Goal: Information Seeking & Learning: Check status

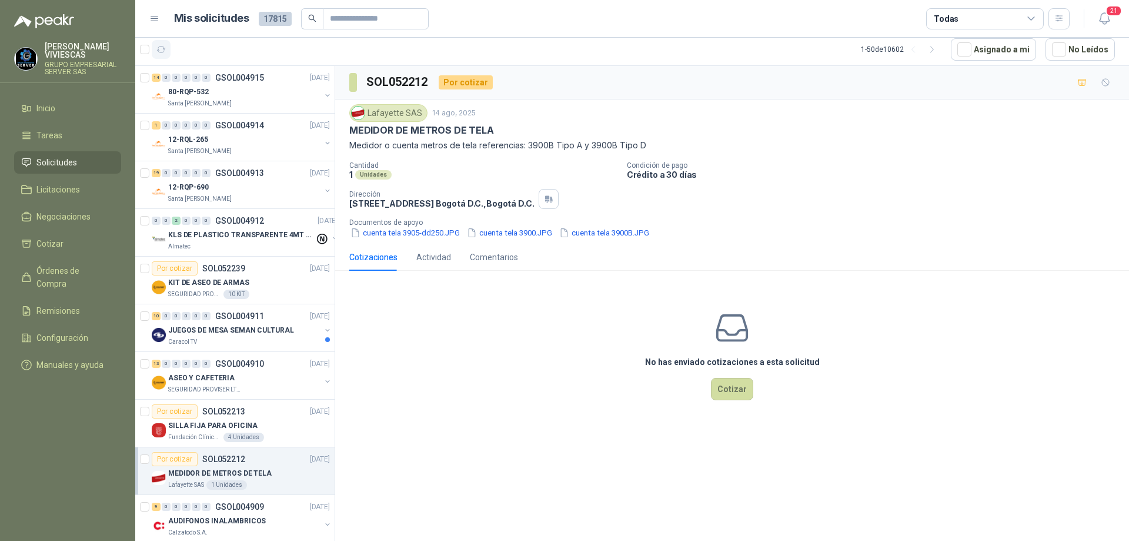
click at [159, 51] on icon "button" at bounding box center [161, 50] width 10 height 10
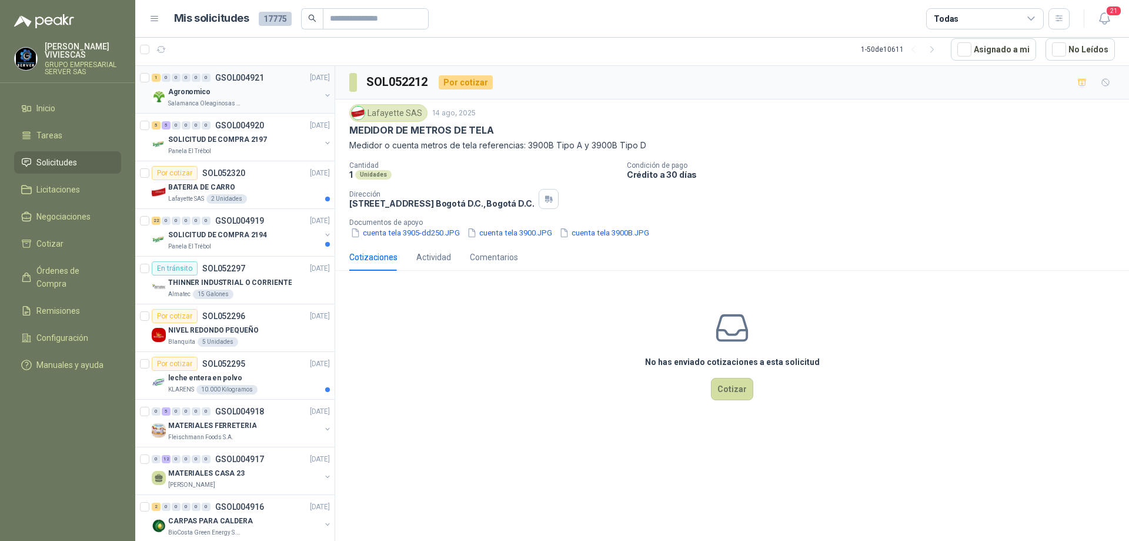
click at [228, 96] on div "Agronomico" at bounding box center [244, 92] width 152 height 14
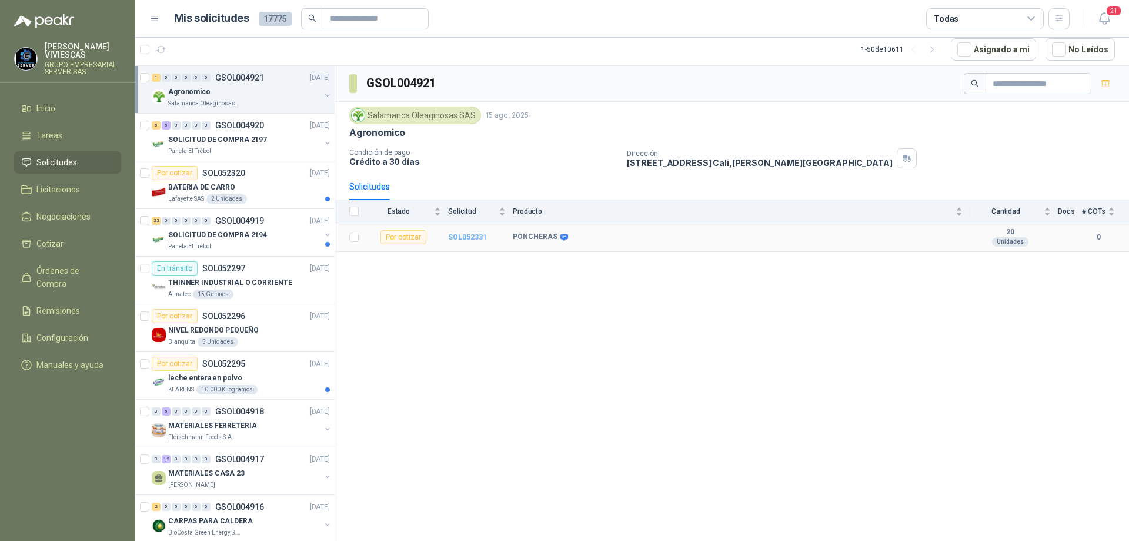
click at [471, 234] on b "SOL052331" at bounding box center [467, 237] width 39 height 8
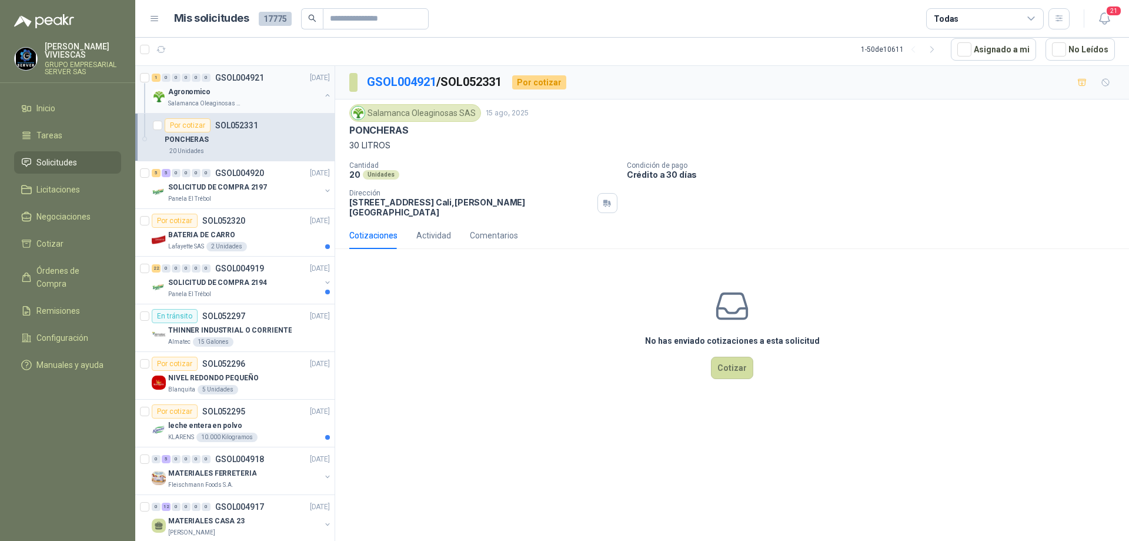
click at [248, 95] on div "Agronomico" at bounding box center [244, 92] width 152 height 14
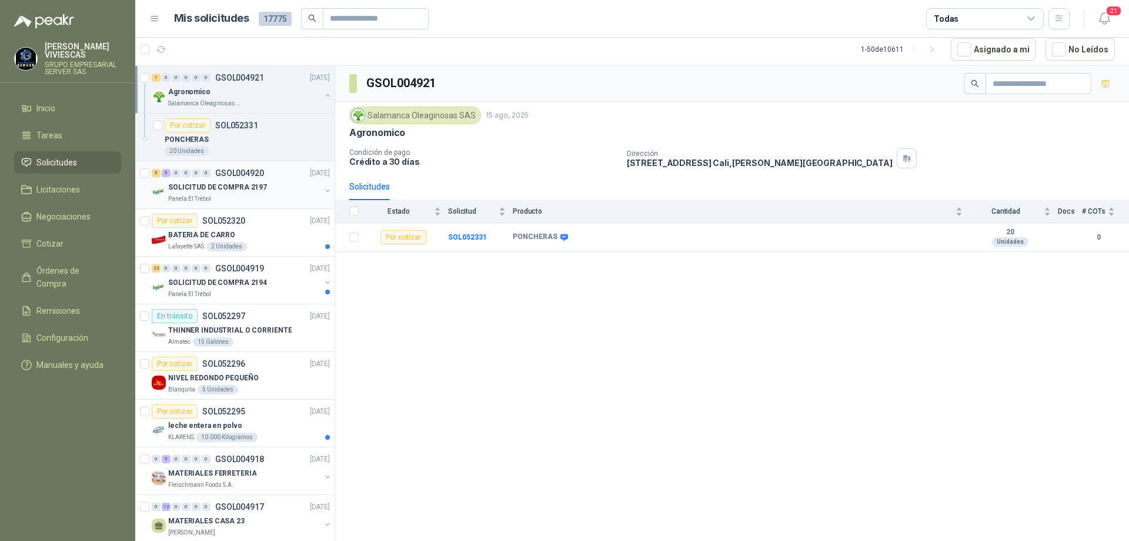
click at [241, 195] on div "Panela El Trébol" at bounding box center [244, 198] width 152 height 9
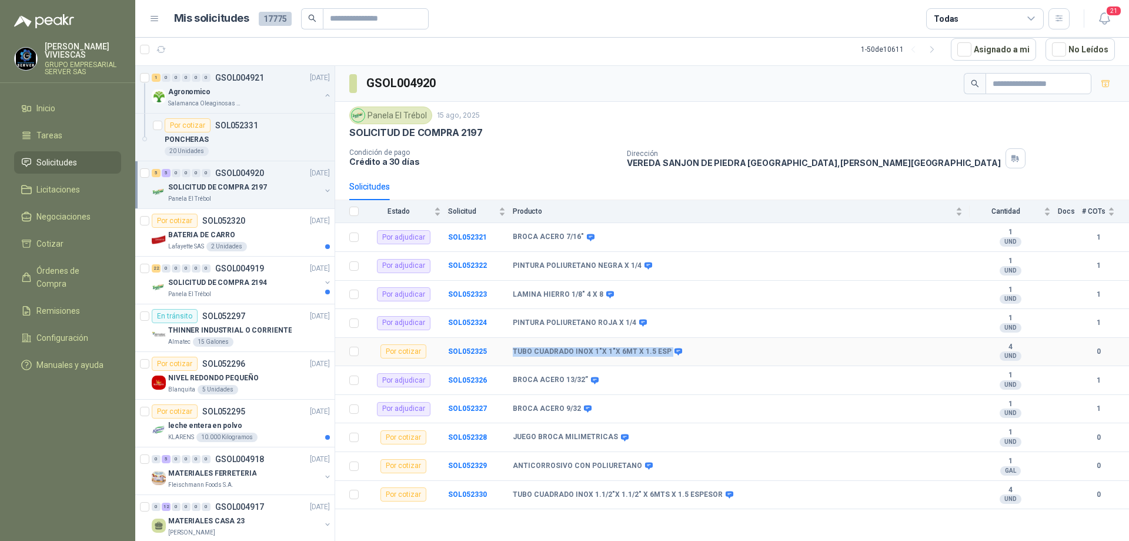
drag, startPoint x: 509, startPoint y: 347, endPoint x: 664, endPoint y: 349, distance: 154.1
click at [664, 349] on tr "Por cotizar SOL052325 TUBO CUADRADO INOX 1"X 1"X 6MT X 1.5 ESP 4 UND  0" at bounding box center [732, 352] width 794 height 29
click at [468, 353] on b "SOL052325" at bounding box center [467, 351] width 39 height 8
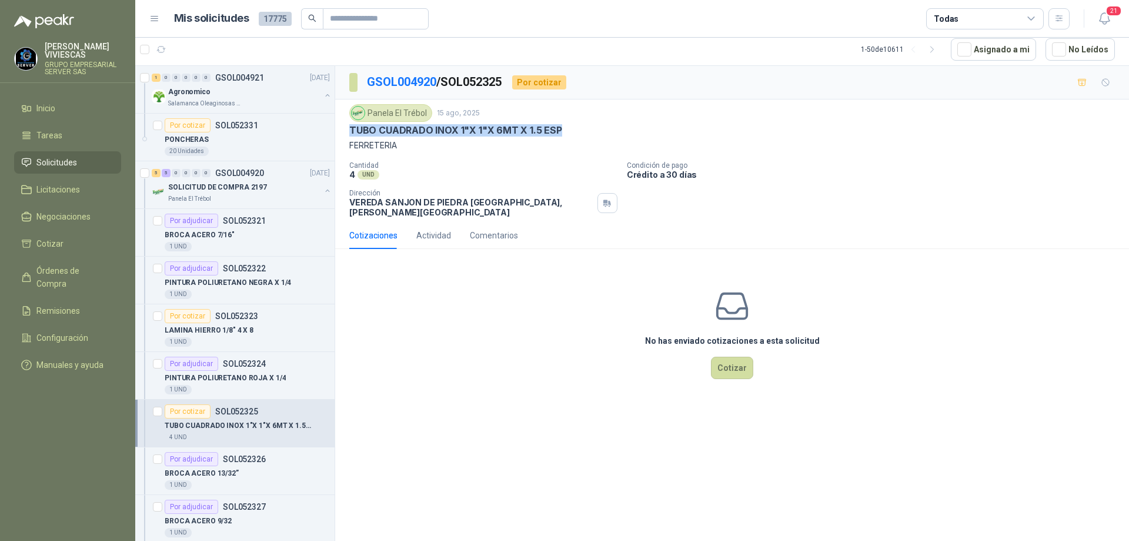
drag, startPoint x: 569, startPoint y: 129, endPoint x: 348, endPoint y: 128, distance: 220.6
click at [348, 128] on div "Panela El Trébol [DATE] TUBO CUADRADO INOX 1"X 1"X 6MT X 1.5 ESP FERRETERIA Can…" at bounding box center [732, 160] width 794 height 122
copy p "TUBO CUADRADO INOX 1"X 1"X 6MT X 1.5 ESP"
click at [375, 81] on link "GSOL004920" at bounding box center [401, 82] width 69 height 14
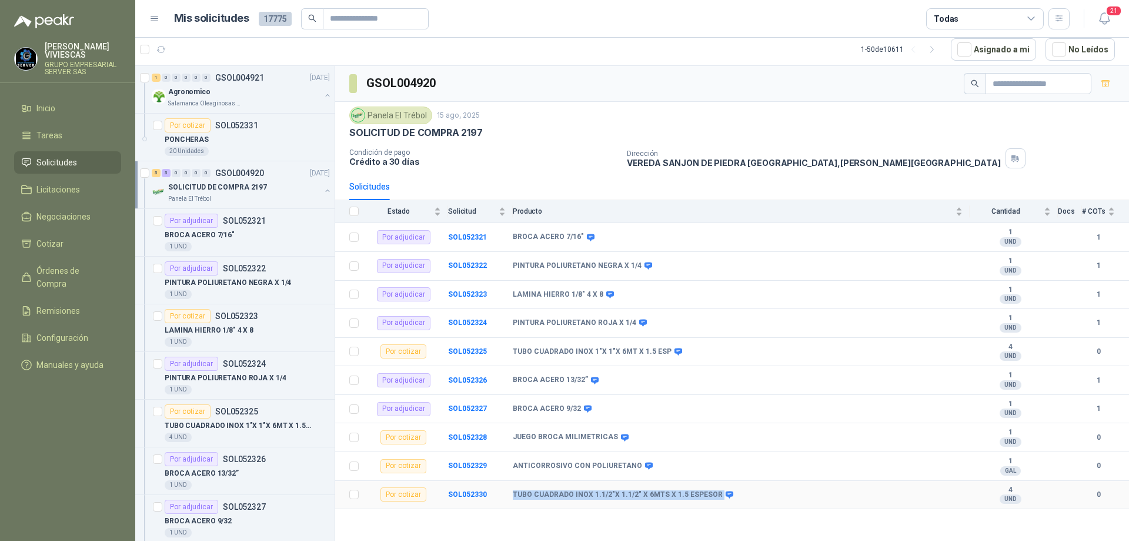
drag, startPoint x: 509, startPoint y: 494, endPoint x: 714, endPoint y: 496, distance: 204.1
click at [714, 496] on tr "Por cotizar SOL052330 TUBO CUADRADO INOX 1.1/2"X 1.1/2" X 6MTS X 1.5 ESPESOR 4 …" at bounding box center [732, 495] width 794 height 29
copy tr "TUBO CUADRADO INOX 1.1/2"X 1.1/2" X 6MTS X 1.5 ESPESOR"
click at [242, 196] on div "Panela El Trébol" at bounding box center [244, 198] width 152 height 9
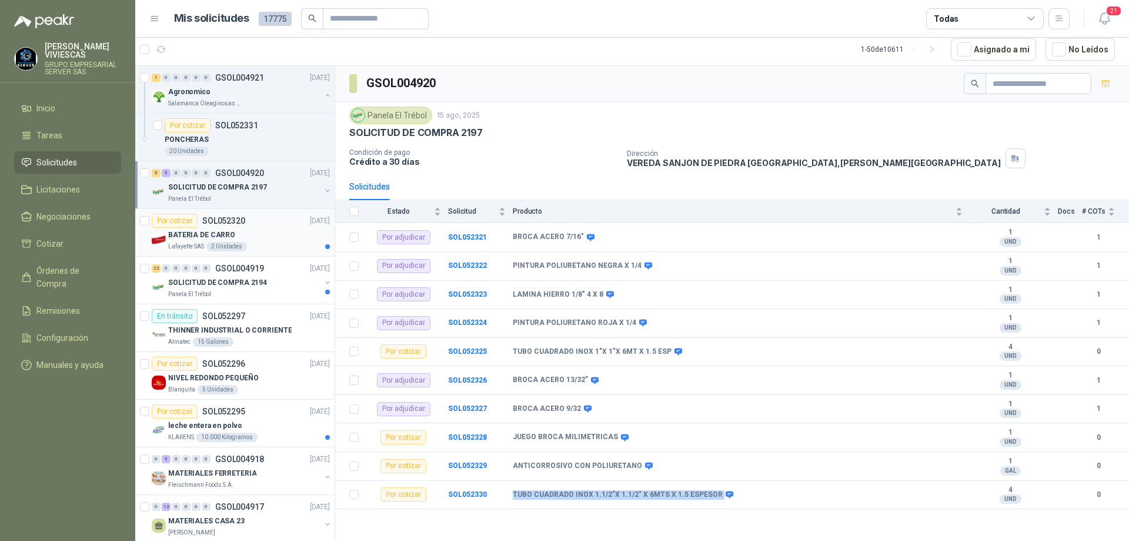
click at [244, 239] on div "BATERIA DE CARRO" at bounding box center [249, 235] width 162 height 14
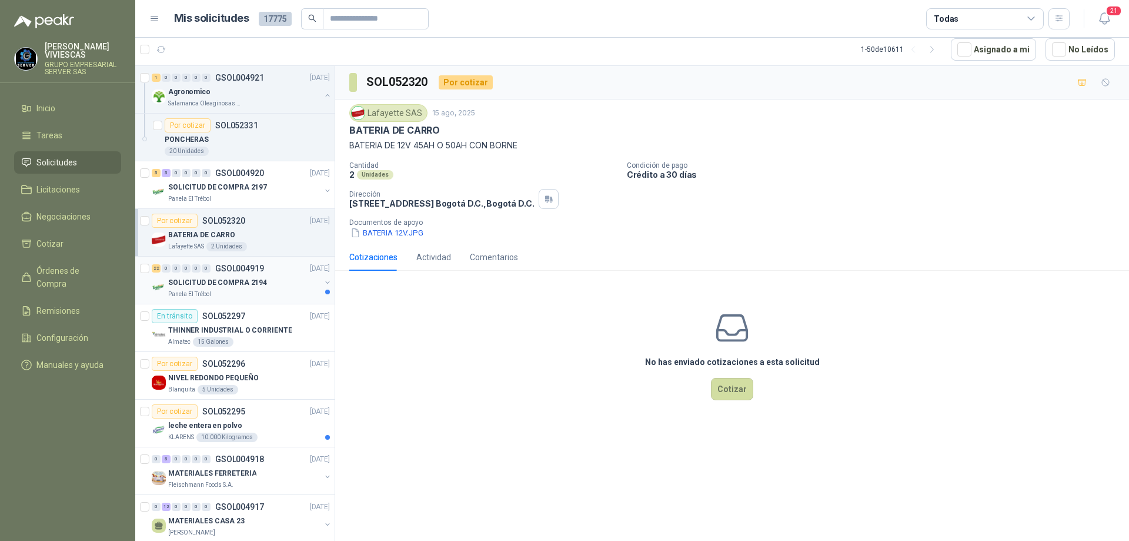
click at [248, 290] on div "Panela El Trébol" at bounding box center [244, 293] width 152 height 9
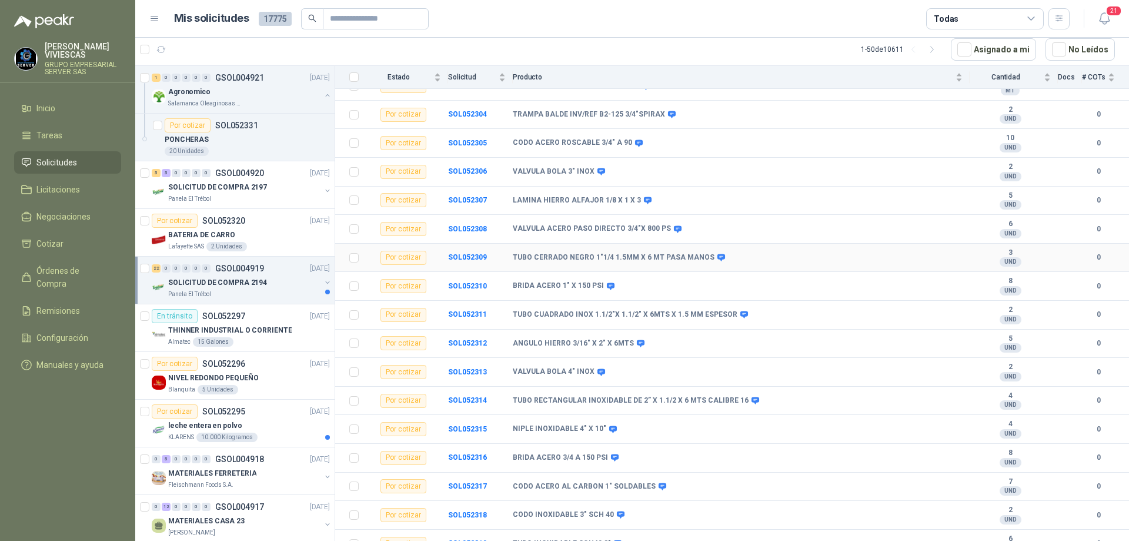
scroll to position [311, 0]
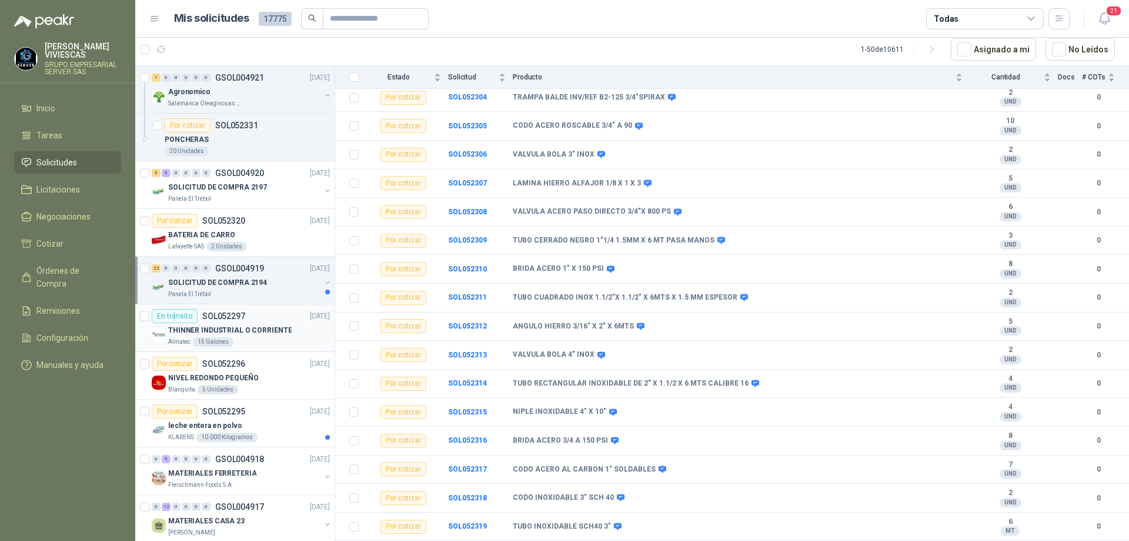
click at [263, 338] on div "Almatec 15 Galones" at bounding box center [249, 341] width 162 height 9
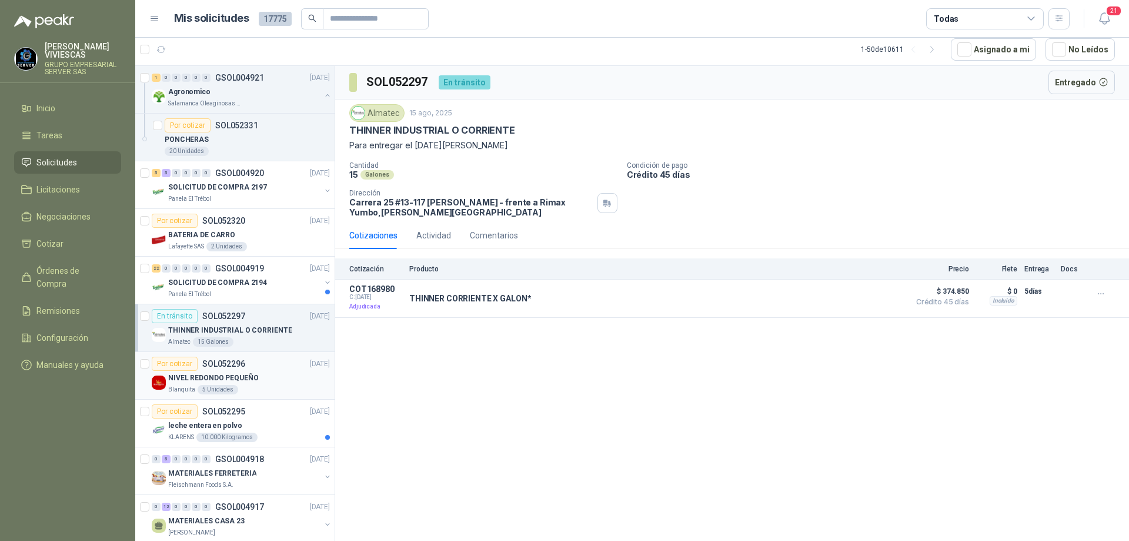
click at [249, 366] on div "Por cotizar SOL052296 [DATE]" at bounding box center [241, 363] width 178 height 14
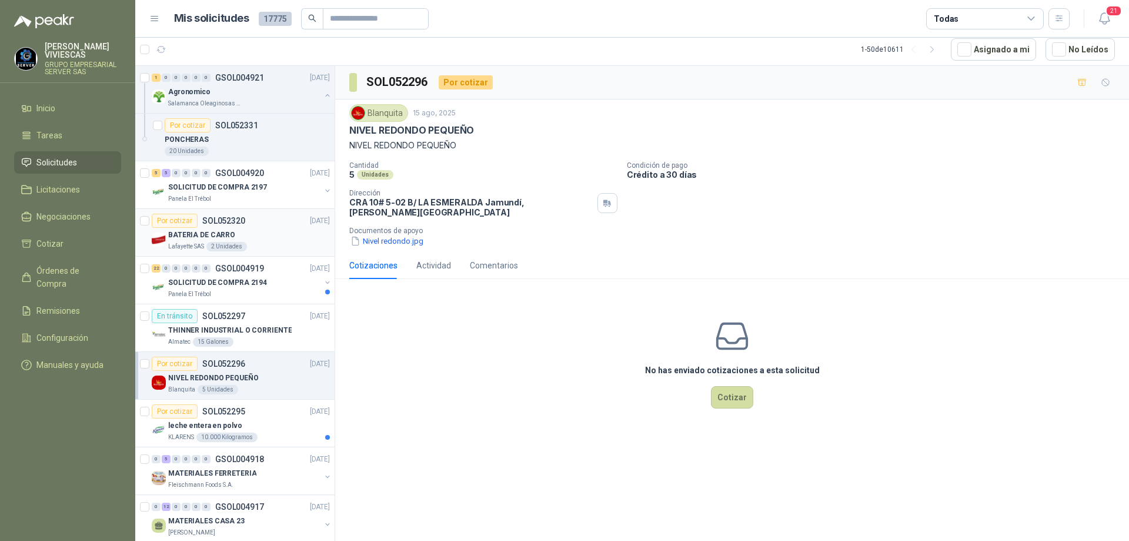
scroll to position [59, 0]
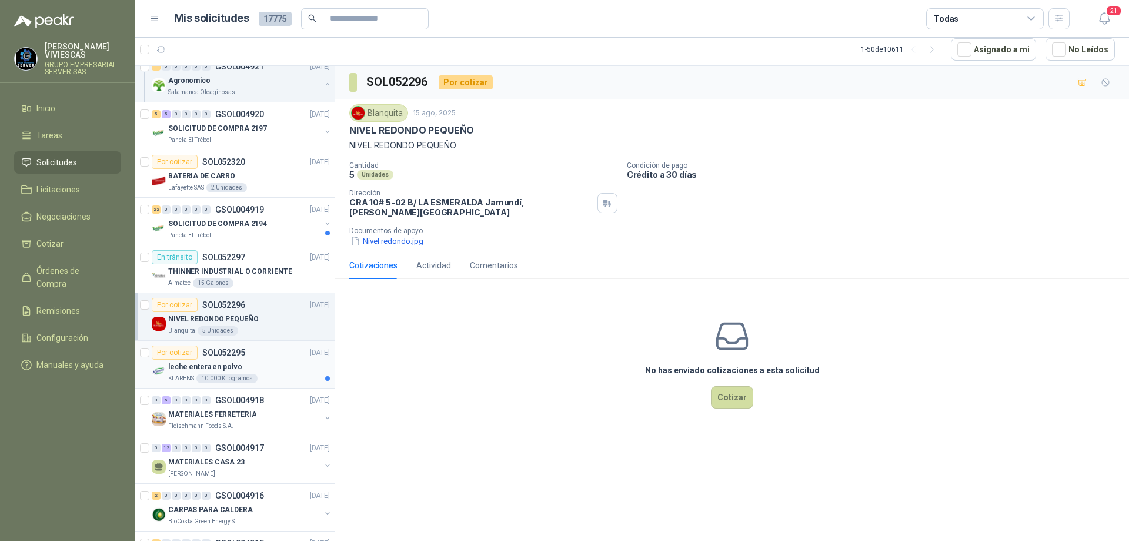
click at [275, 361] on div "leche entera en polvo" at bounding box center [249, 366] width 162 height 14
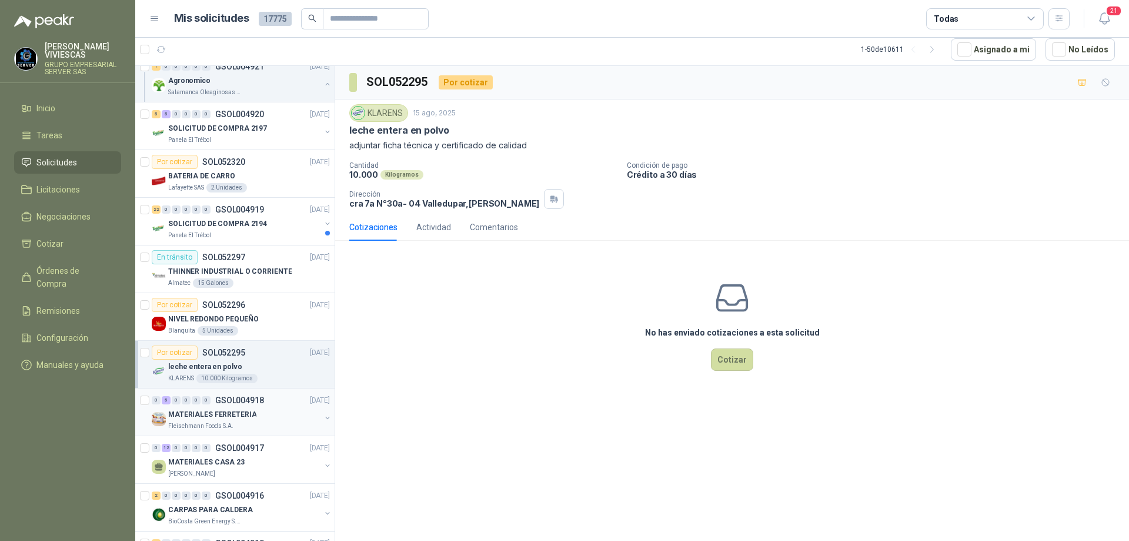
click at [253, 408] on div "MATERIALES FERRETERIA" at bounding box center [244, 414] width 152 height 14
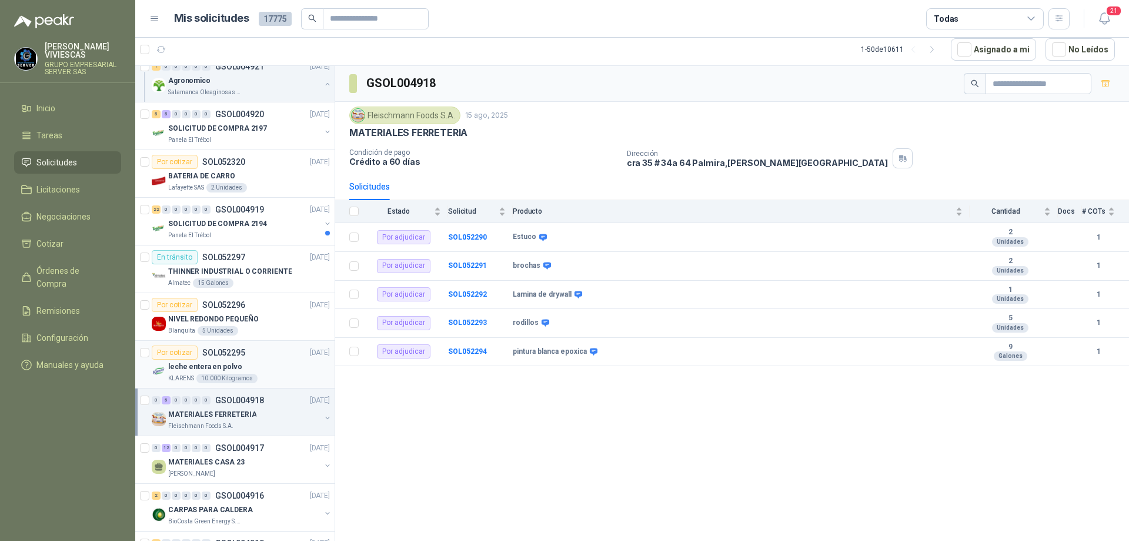
scroll to position [176, 0]
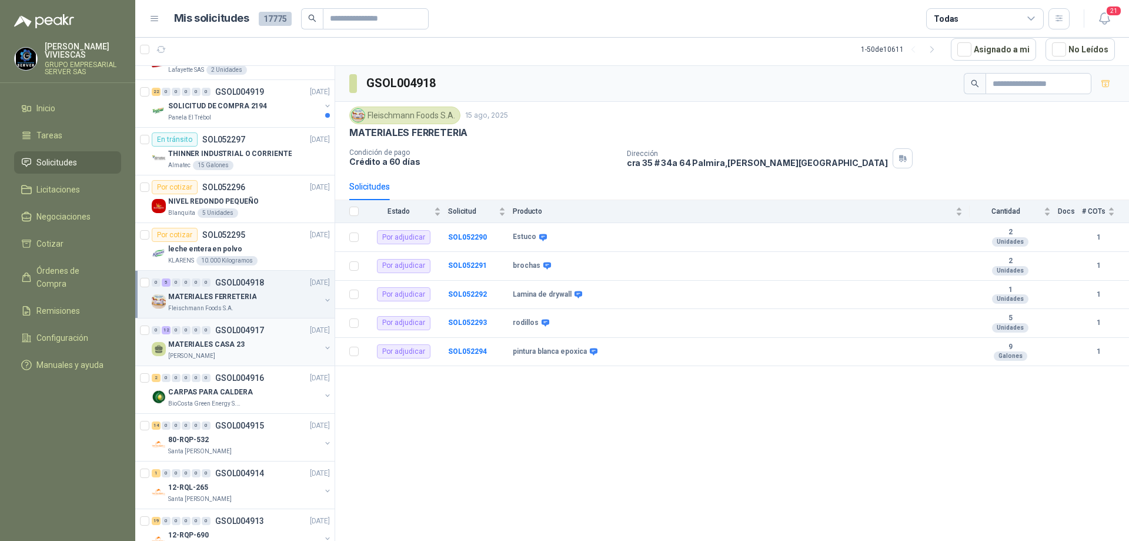
click at [268, 327] on div "0 12 0 0 0 0 GSOL004917 [DATE]" at bounding box center [242, 330] width 181 height 14
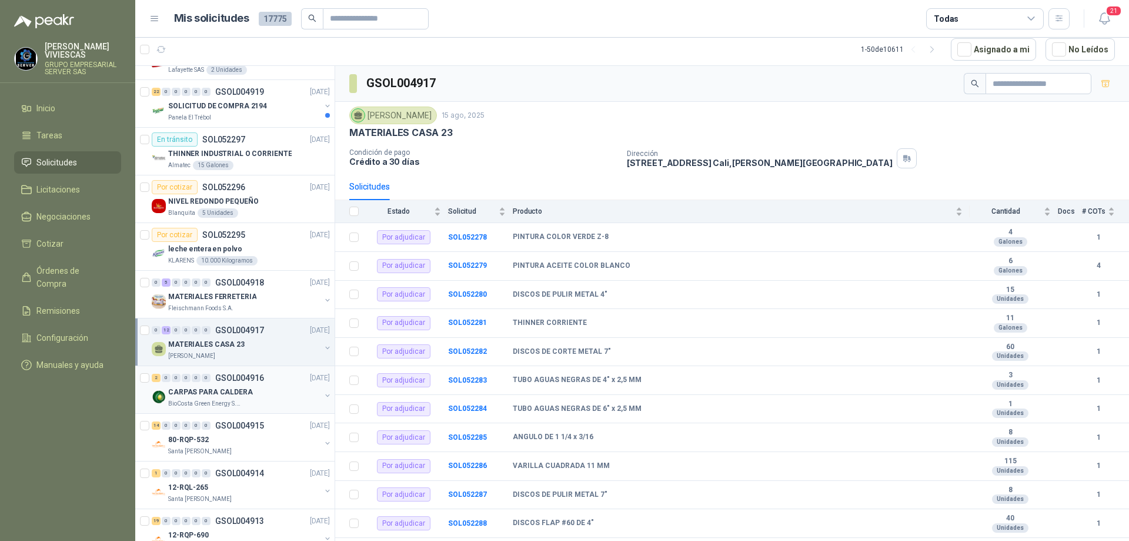
click at [204, 391] on p "CARPAS PARA CALDERA" at bounding box center [210, 391] width 85 height 11
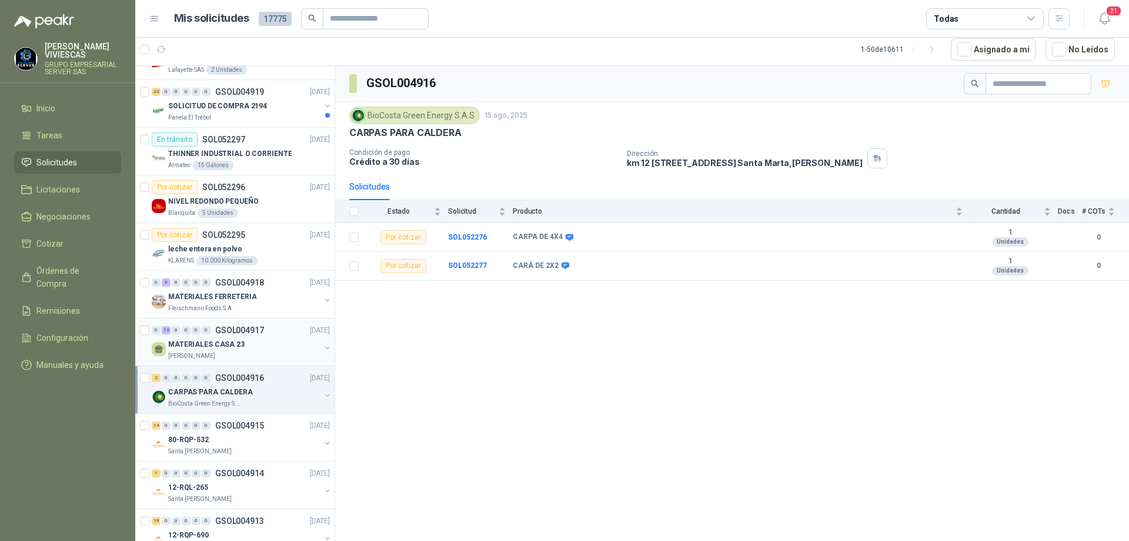
scroll to position [235, 0]
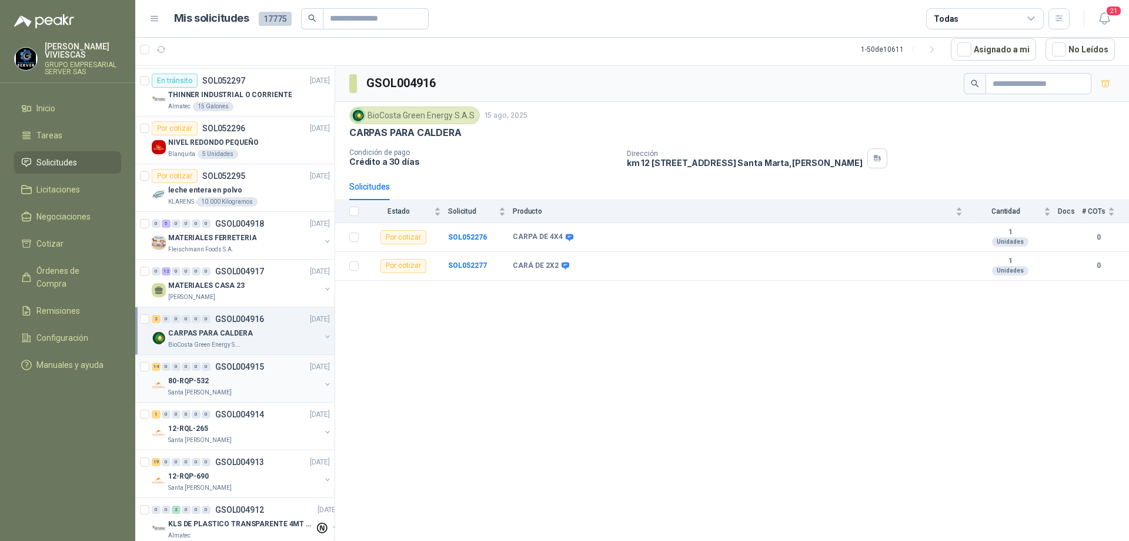
click at [249, 378] on div "80-RQP-532" at bounding box center [244, 381] width 152 height 14
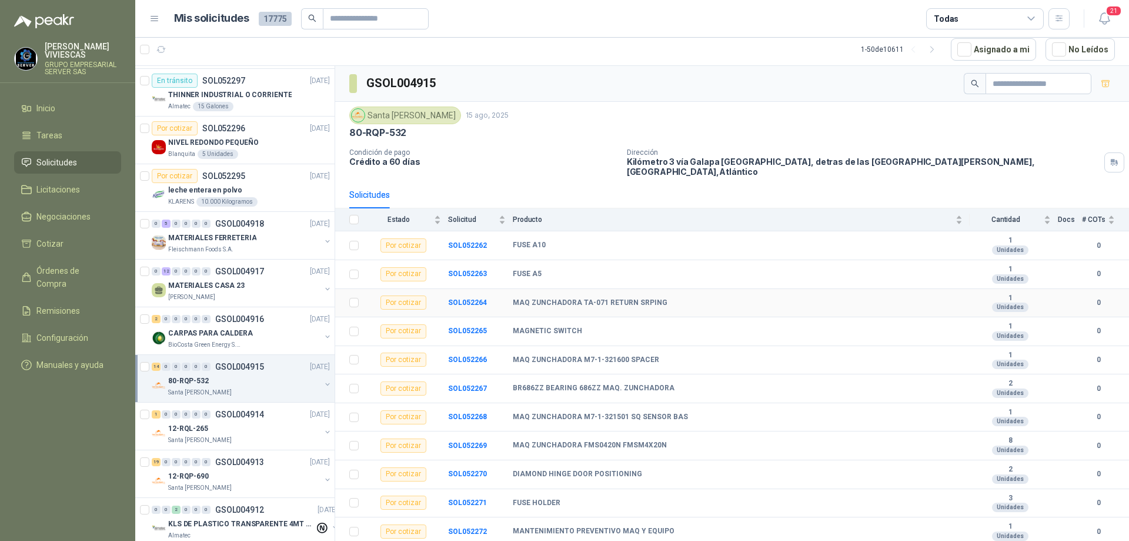
scroll to position [83, 0]
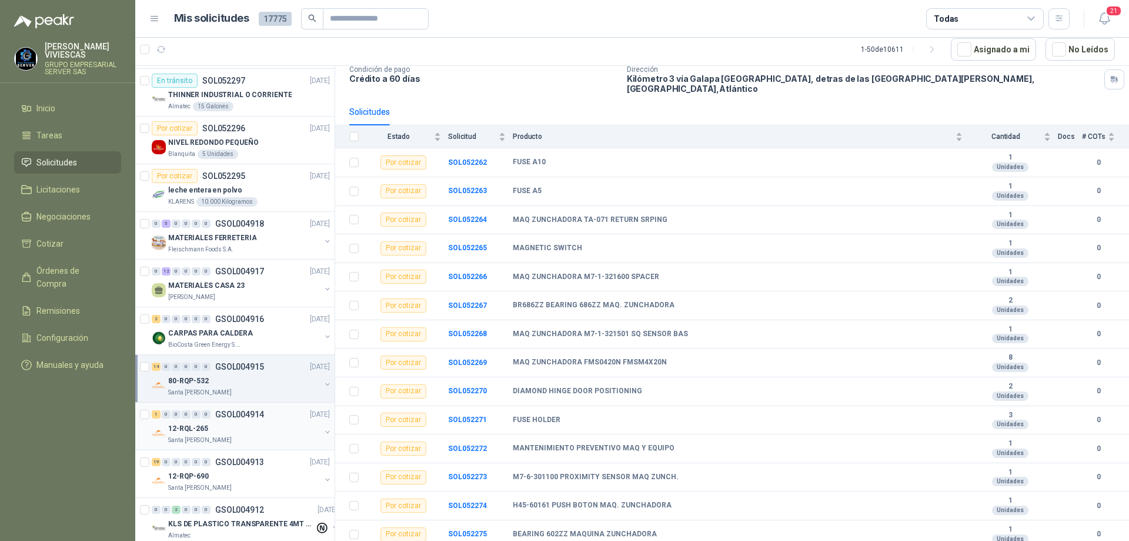
click at [246, 422] on div "12-RQL-265" at bounding box center [244, 428] width 152 height 14
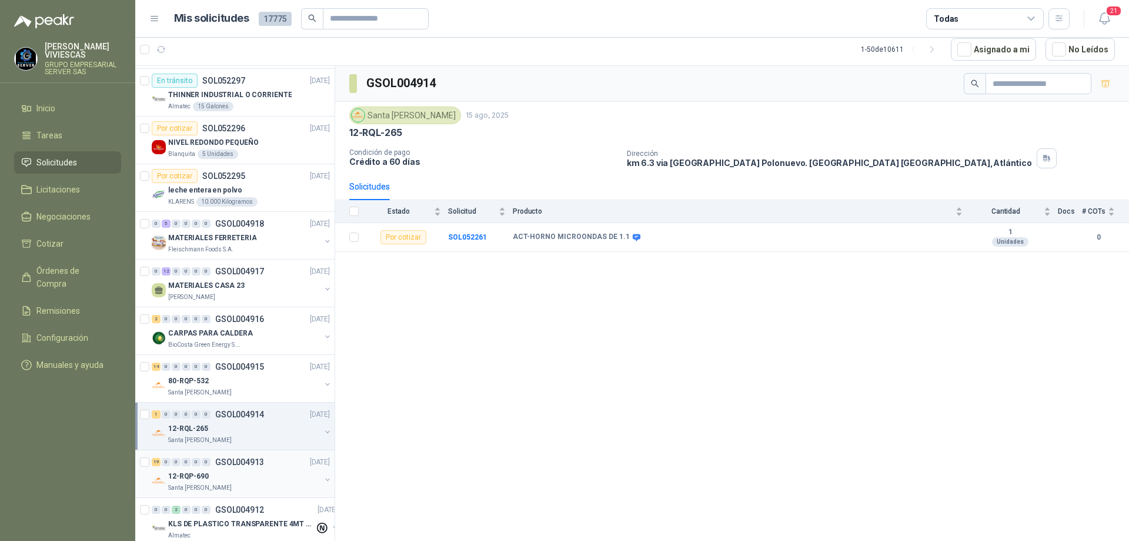
click at [244, 478] on div "12-RQP-690" at bounding box center [244, 476] width 152 height 14
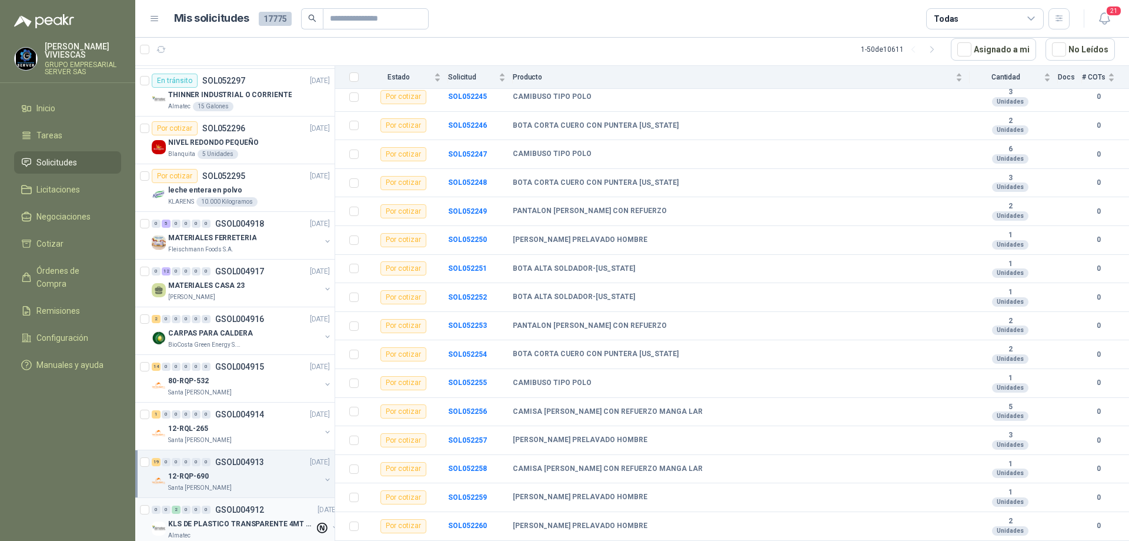
scroll to position [471, 0]
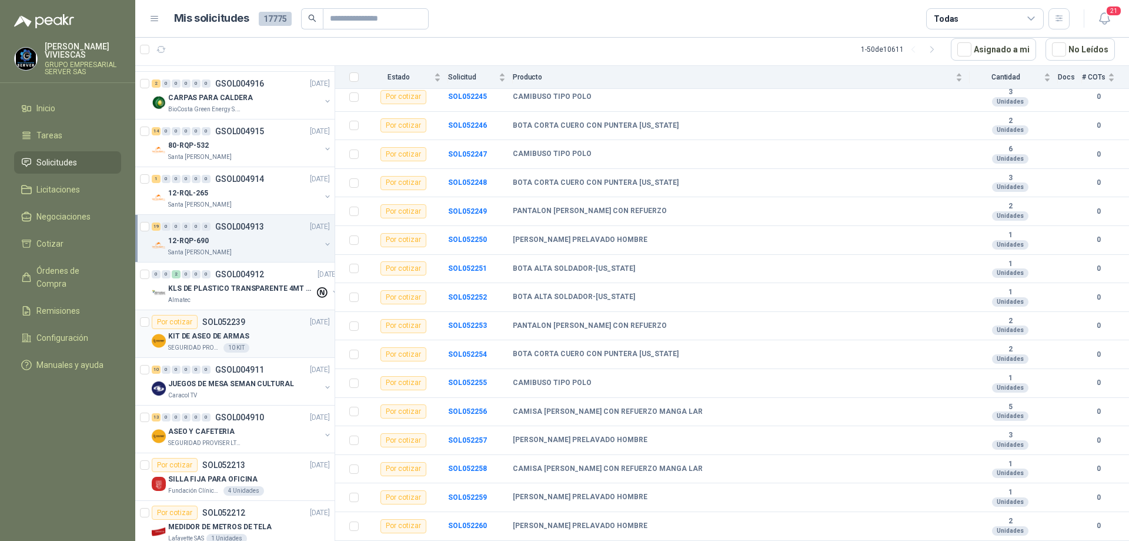
click at [261, 331] on div "KIT DE ASEO DE ARMAS" at bounding box center [249, 336] width 162 height 14
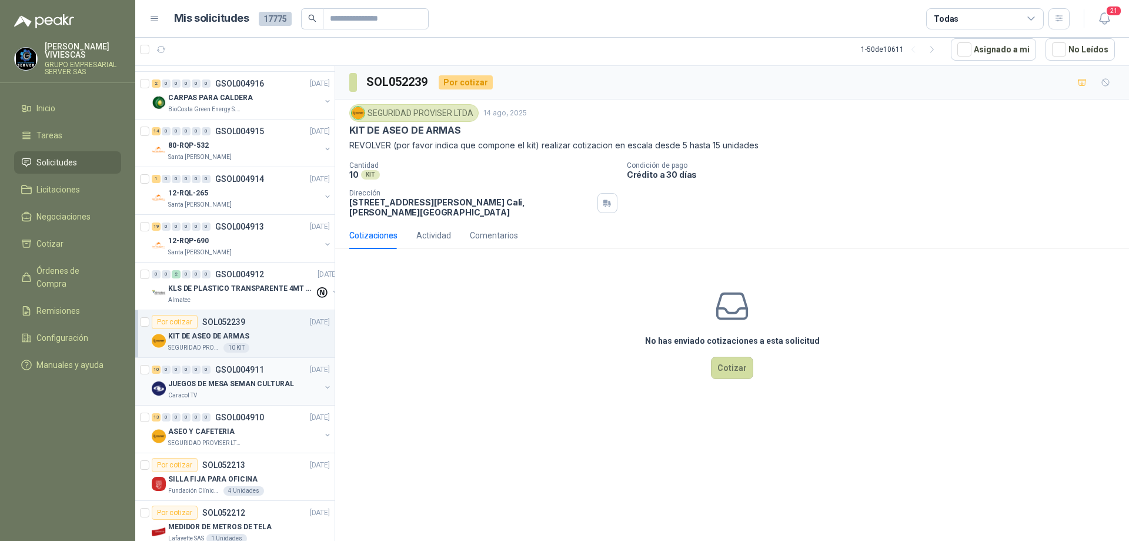
click at [247, 381] on p "JUEGOS DE MESA SEMAN CULTURAL" at bounding box center [231, 383] width 126 height 11
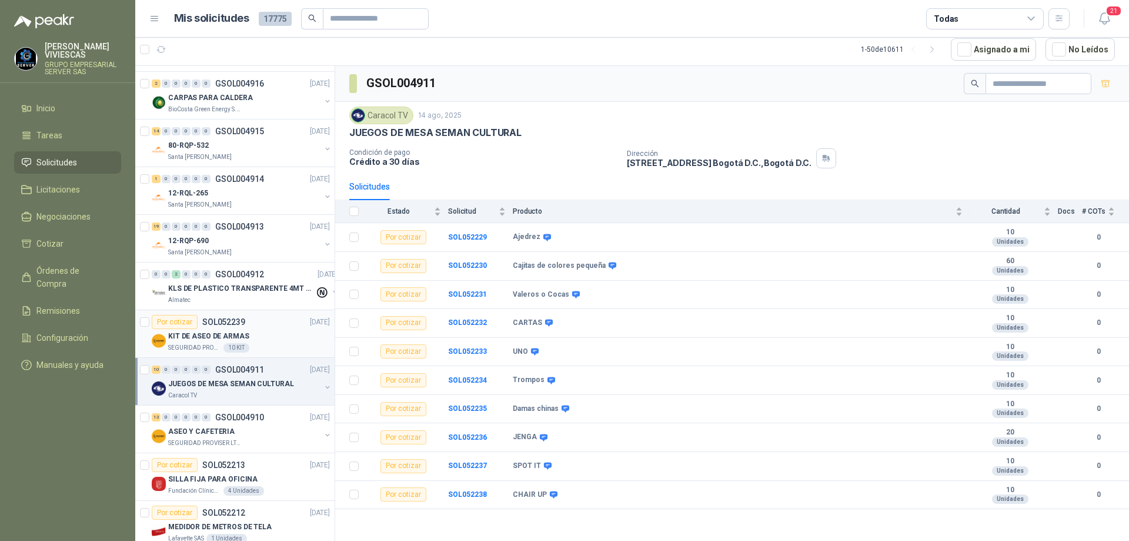
scroll to position [529, 0]
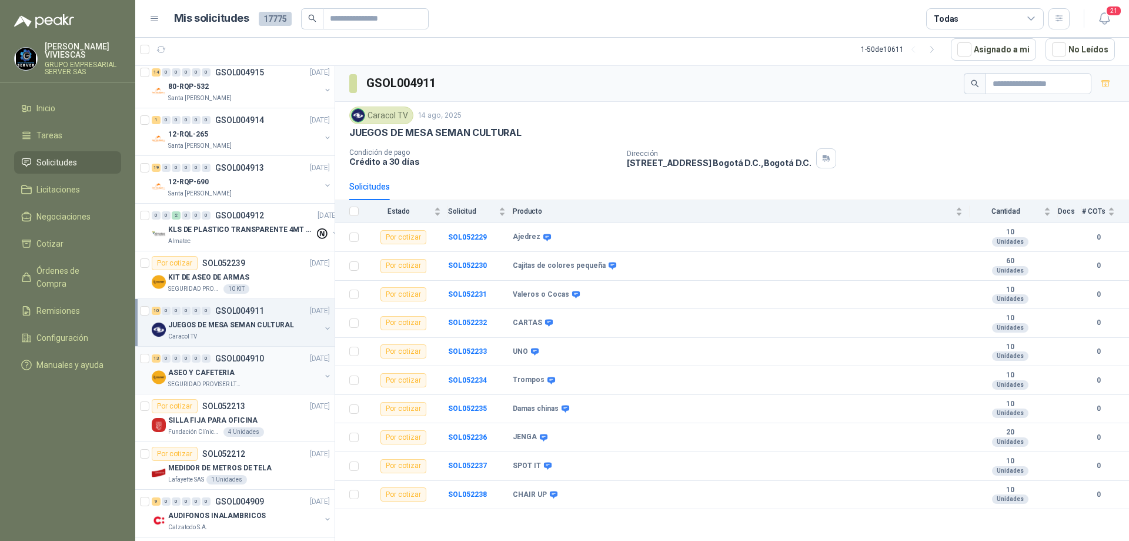
click at [249, 368] on div "ASEO Y CAFETERIA" at bounding box center [244, 372] width 152 height 14
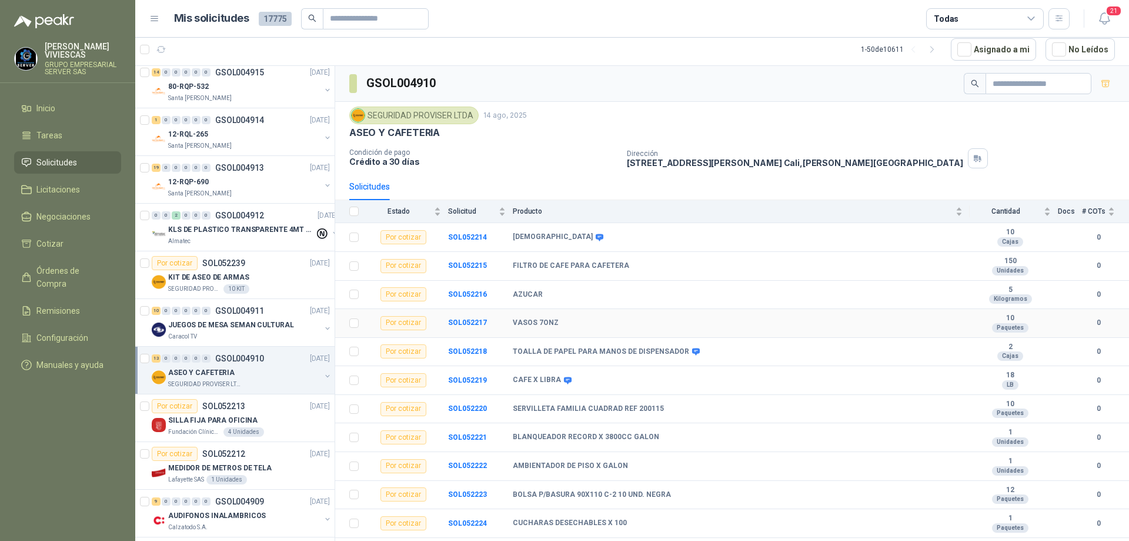
scroll to position [54, 0]
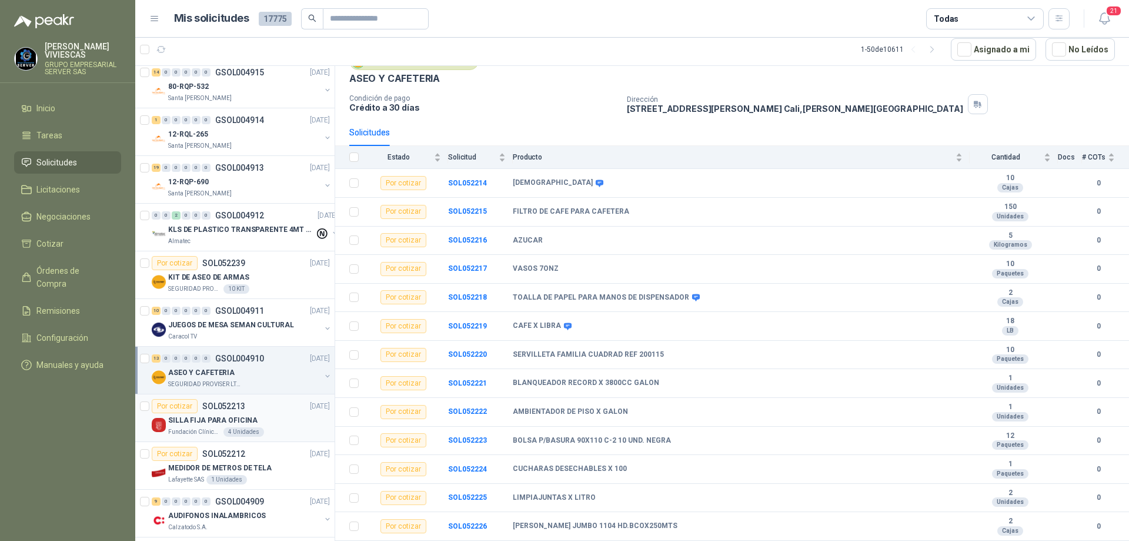
click at [239, 404] on p "SOL052213" at bounding box center [223, 406] width 43 height 8
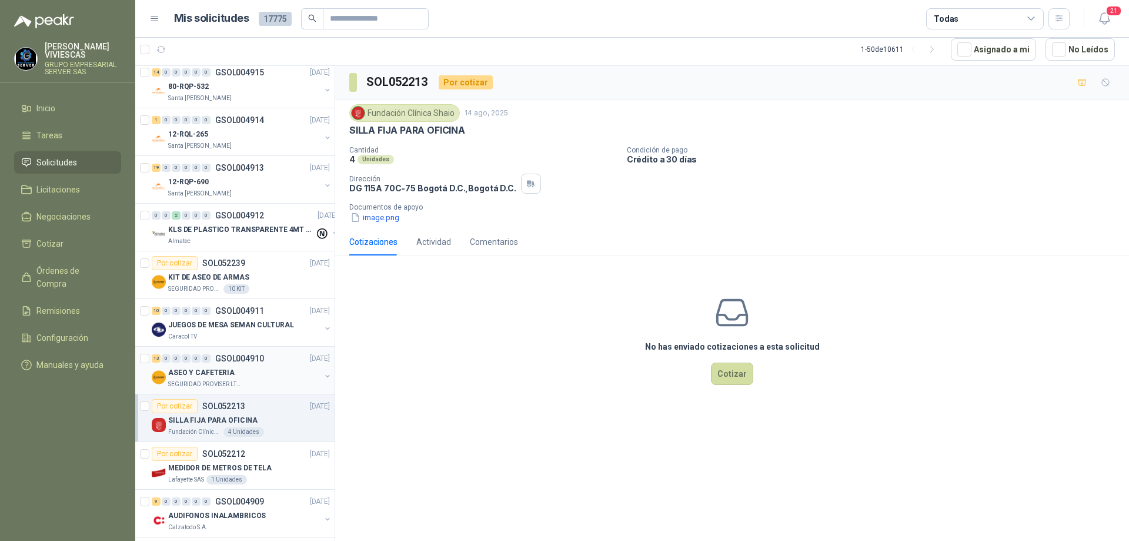
scroll to position [647, 0]
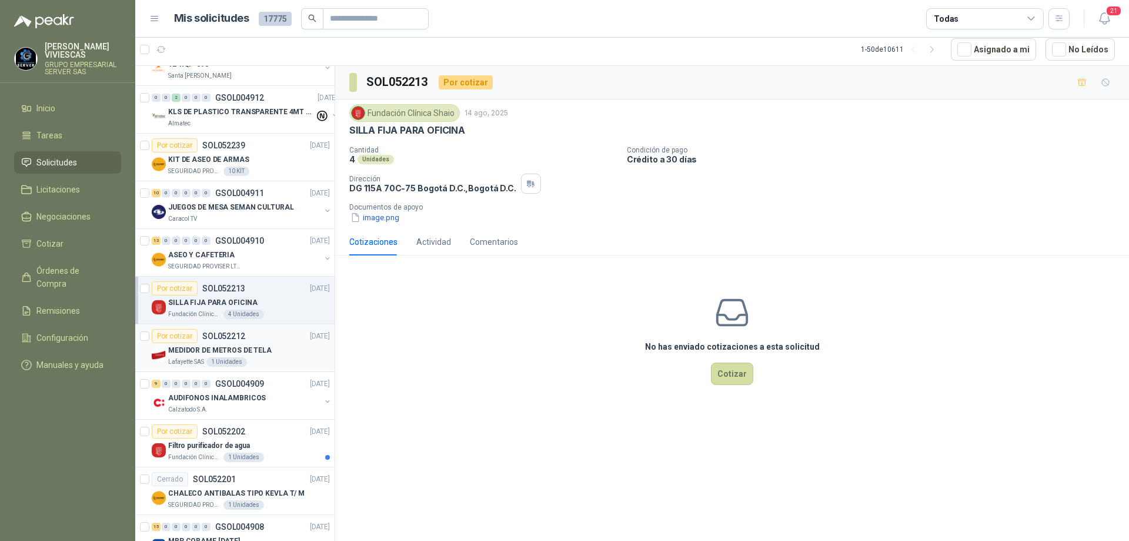
click at [261, 343] on div "MEDIDOR DE METROS DE TELA" at bounding box center [249, 350] width 162 height 14
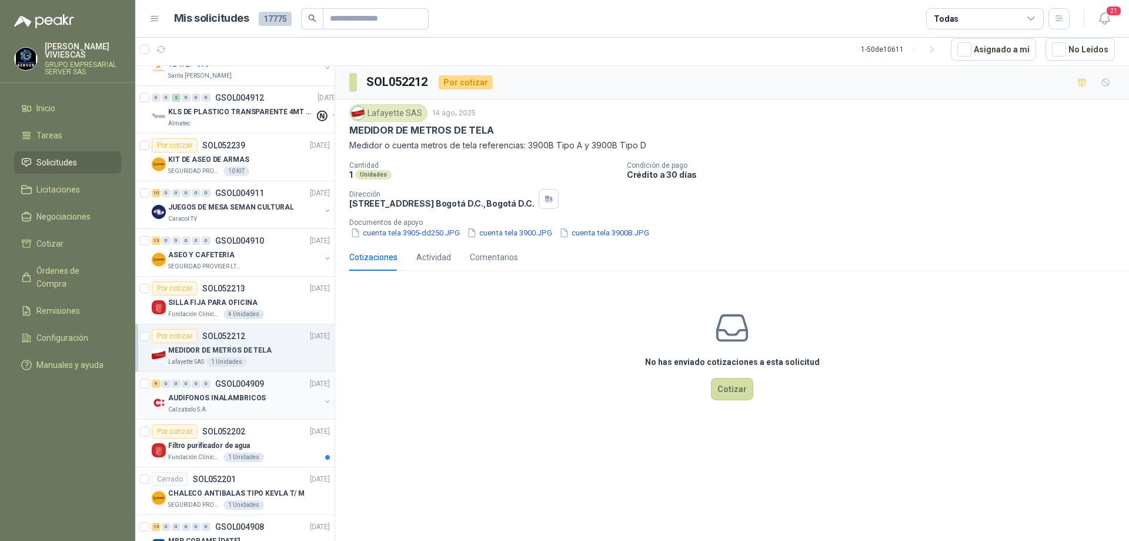
click at [257, 383] on p "GSOL004909" at bounding box center [239, 383] width 49 height 8
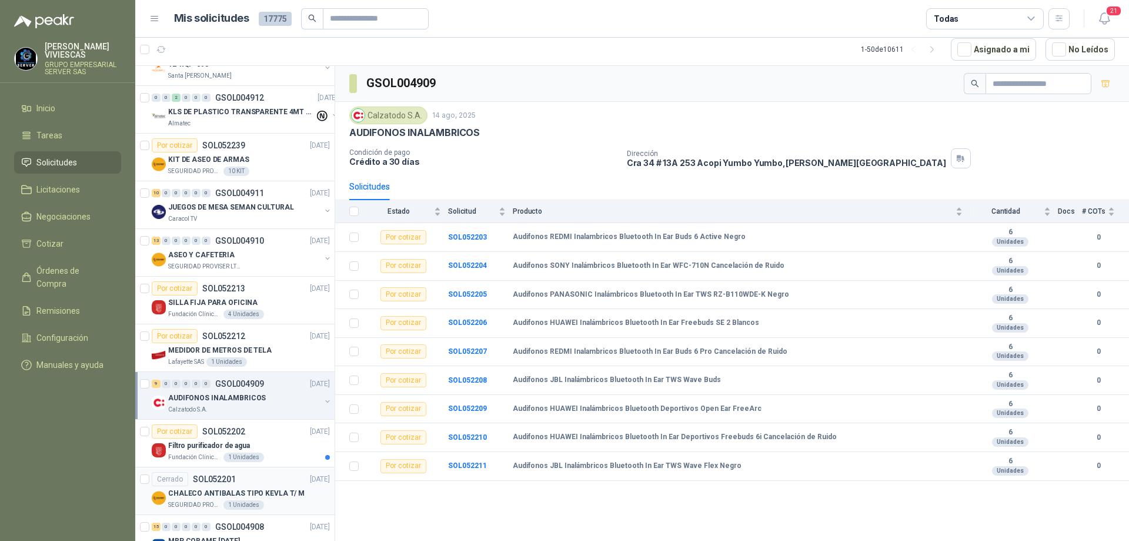
scroll to position [765, 0]
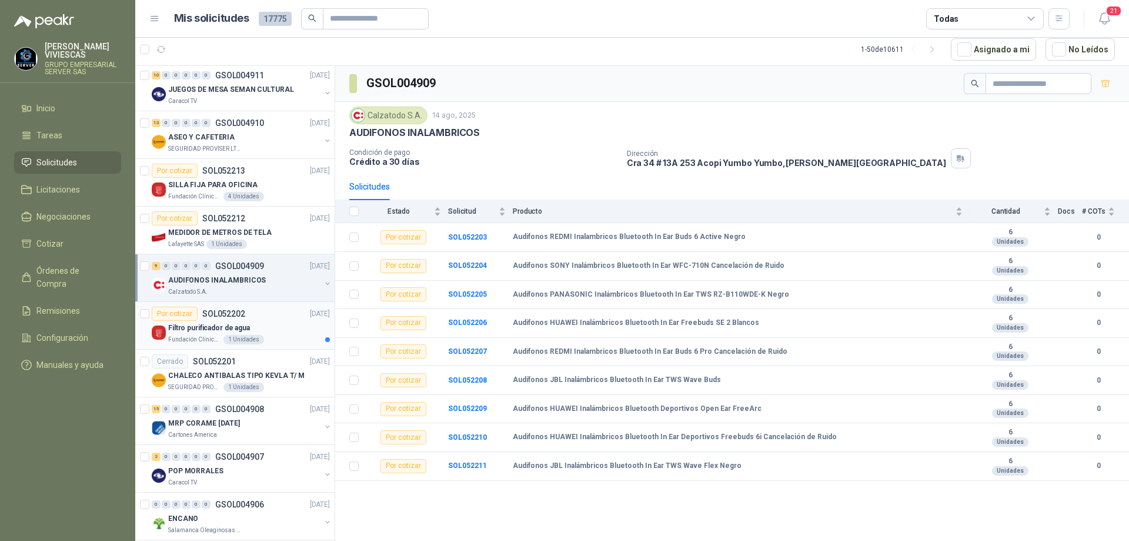
click at [236, 322] on p "Filtro purificador de agua" at bounding box center [209, 327] width 82 height 11
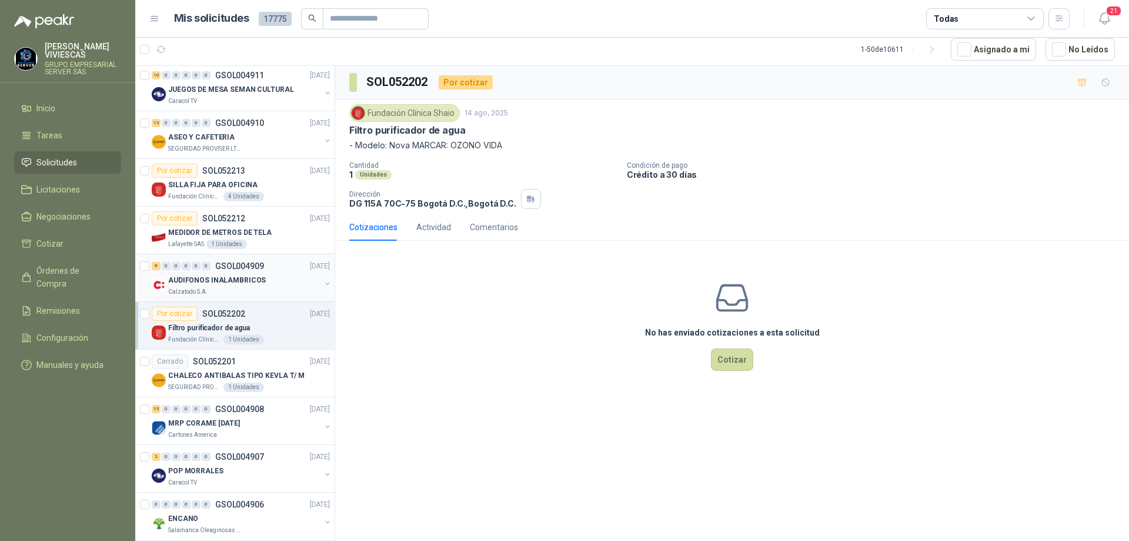
click at [247, 279] on p "AUDIFONOS INALAMBRICOS" at bounding box center [217, 280] width 98 height 11
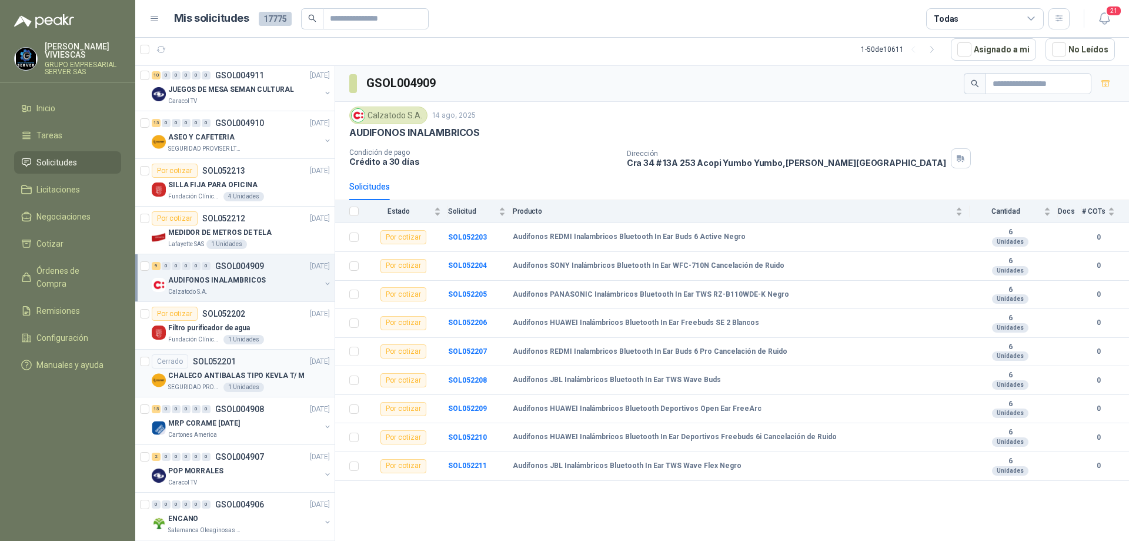
click at [262, 384] on div "SEGURIDAD PROVISER LTDA 1 Unidades" at bounding box center [249, 386] width 162 height 9
